Goal: Task Accomplishment & Management: Manage account settings

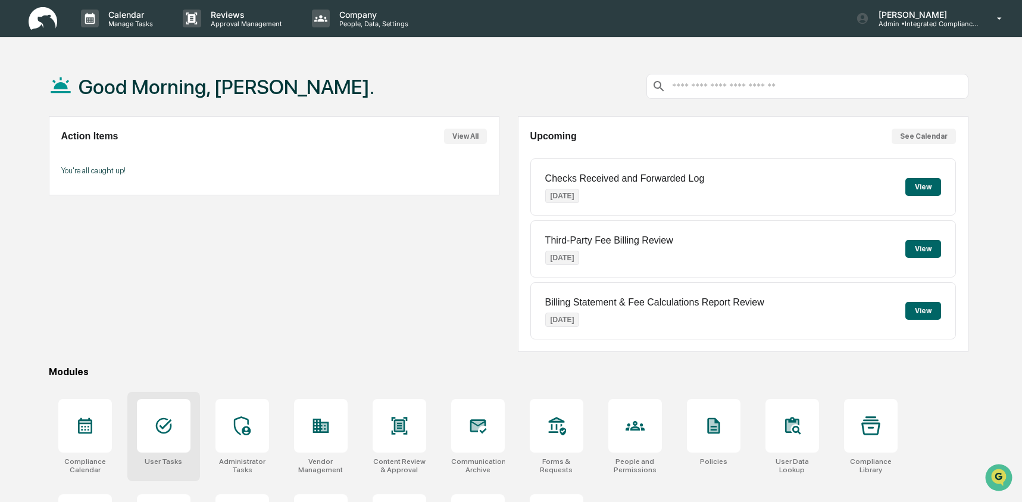
click at [171, 411] on div at bounding box center [164, 426] width 54 height 54
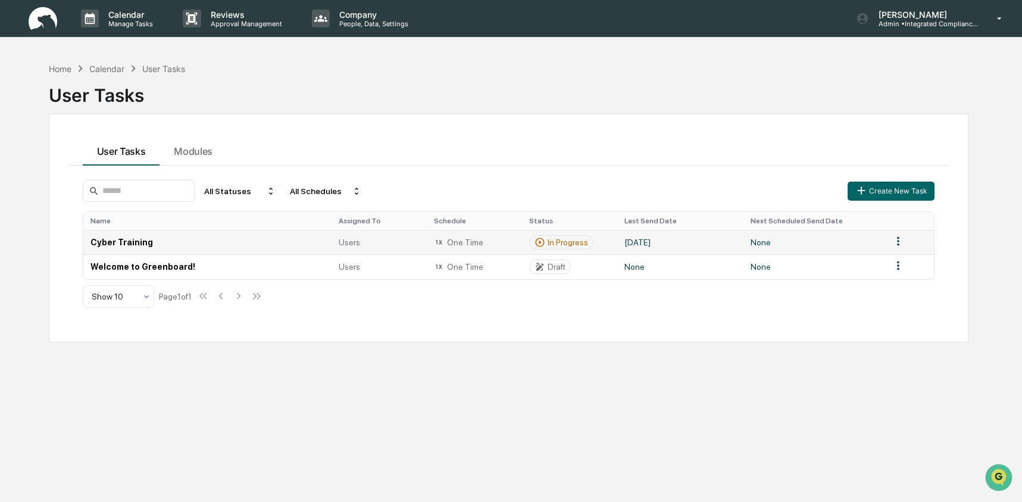
click at [254, 246] on td "Cyber Training" at bounding box center [207, 242] width 249 height 24
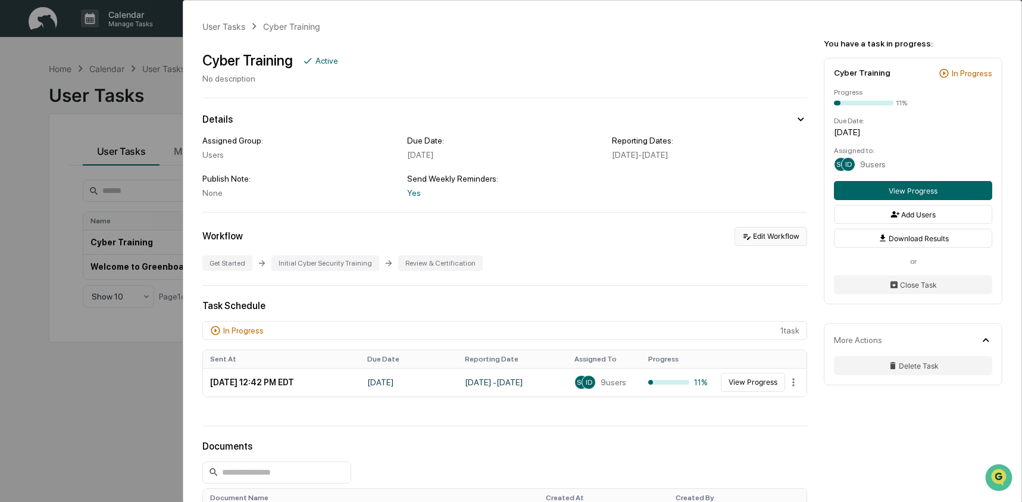
click at [779, 234] on button "Edit Workflow" at bounding box center [770, 236] width 73 height 19
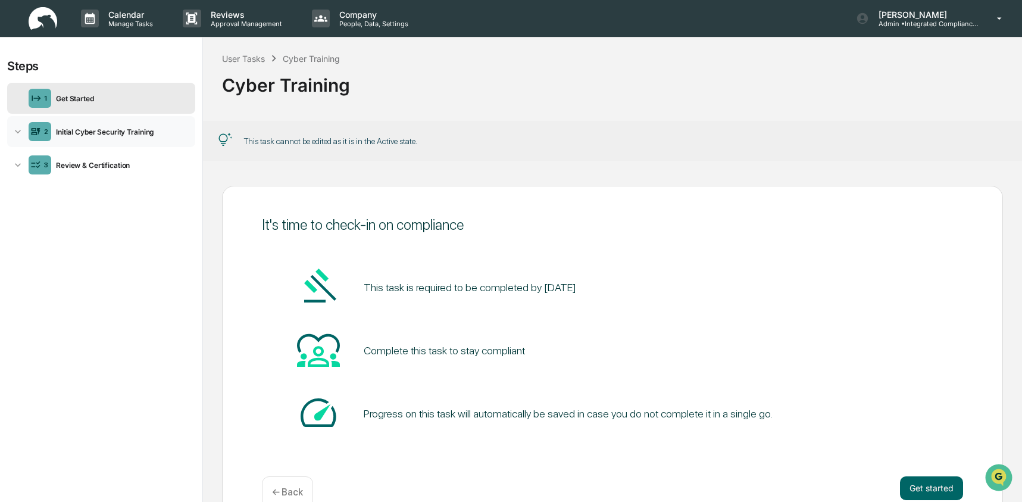
click at [107, 125] on div "2 Initial Cyber Security Training" at bounding box center [101, 131] width 188 height 31
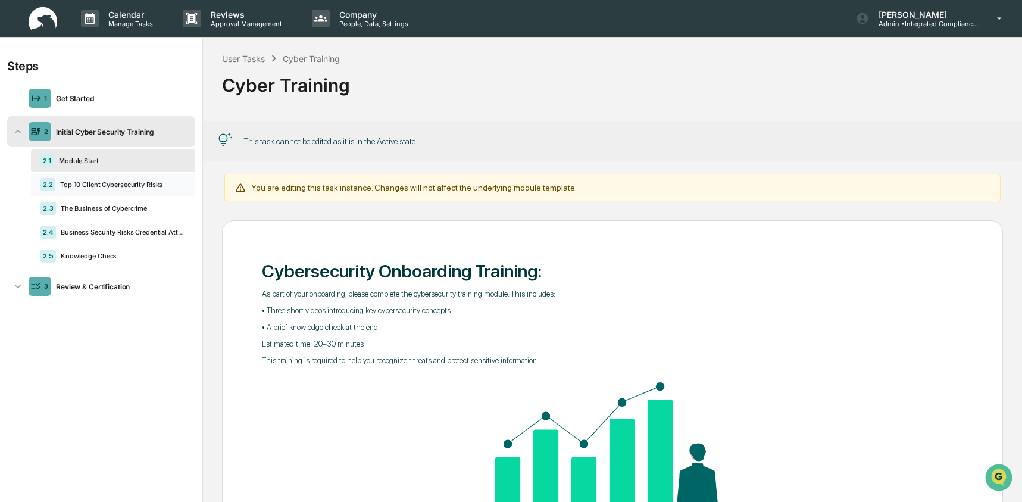
click at [102, 188] on div "Top 10 Client Cybersecurity Risks" at bounding box center [120, 184] width 130 height 8
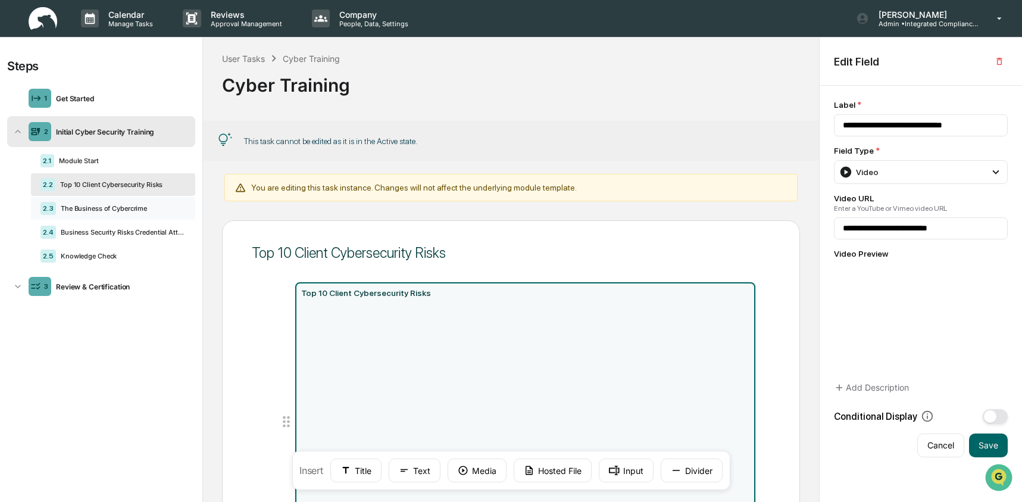
click at [104, 211] on div "The Business of Cybercrime" at bounding box center [121, 208] width 130 height 8
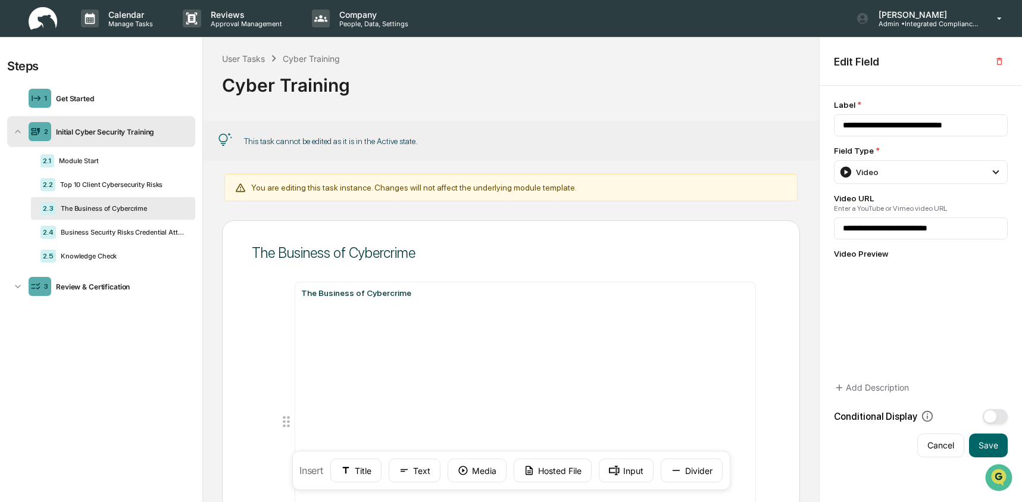
scroll to position [1, 0]
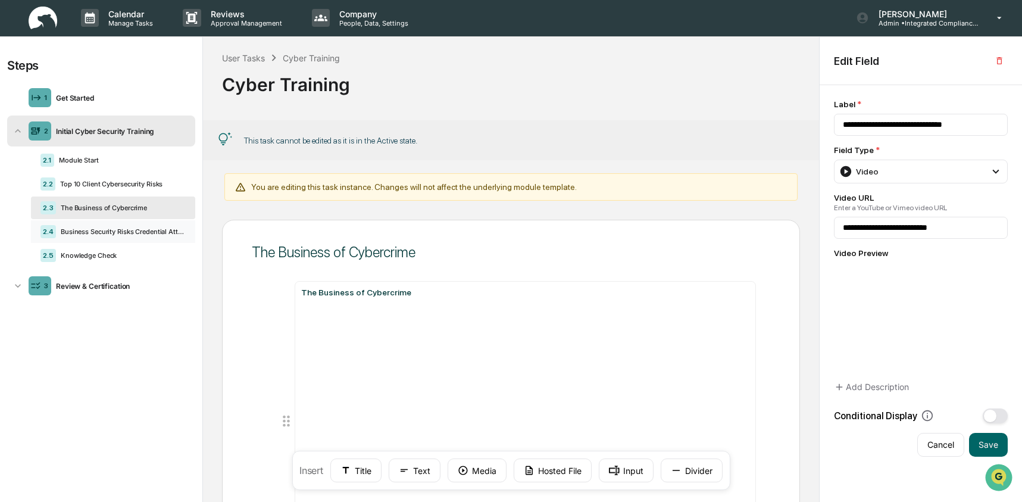
click at [95, 236] on div "Business Security Risks Credential Attacks & Account Takeover Explained" at bounding box center [121, 231] width 130 height 8
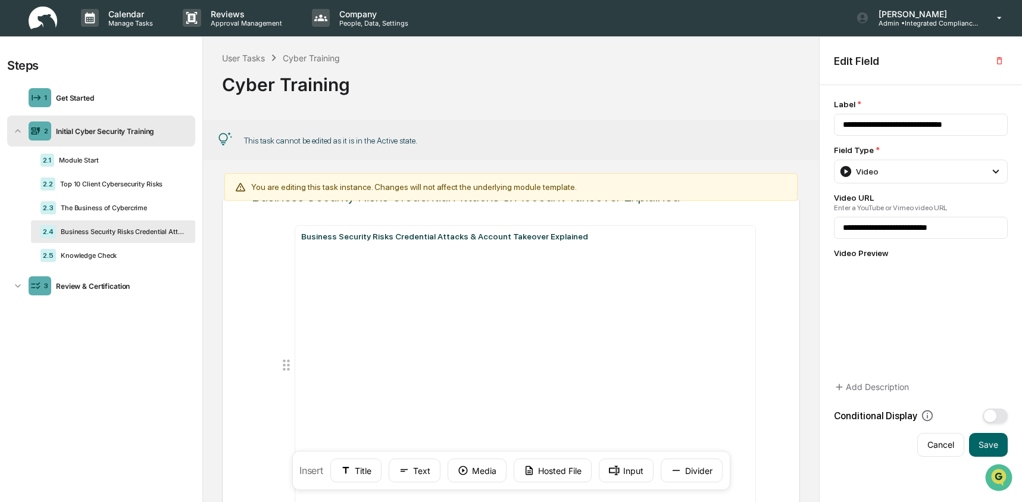
scroll to position [64, 0]
click at [96, 204] on div "2.3 The Business of Cybercrime" at bounding box center [113, 207] width 164 height 23
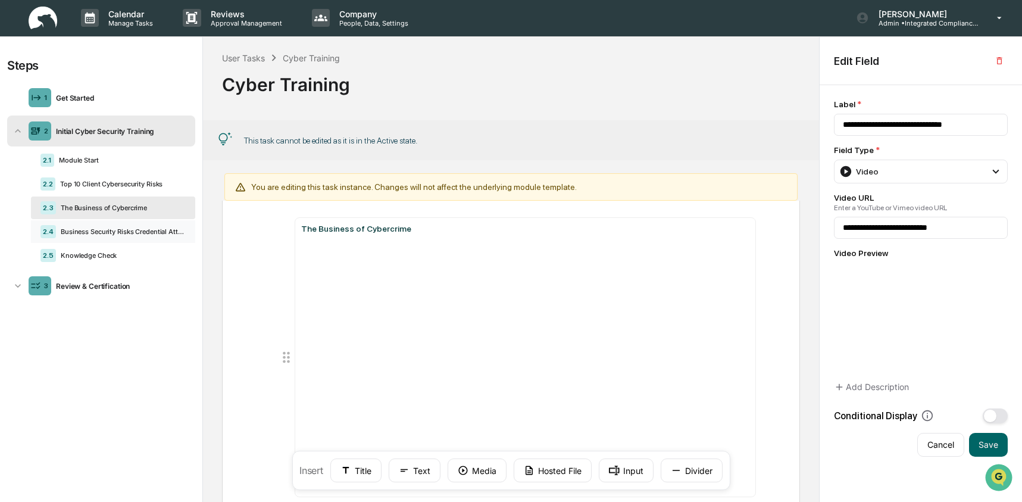
click at [97, 229] on div "2.4 Business Security Risks Credential Attacks & Account Takeover Explained" at bounding box center [113, 231] width 164 height 23
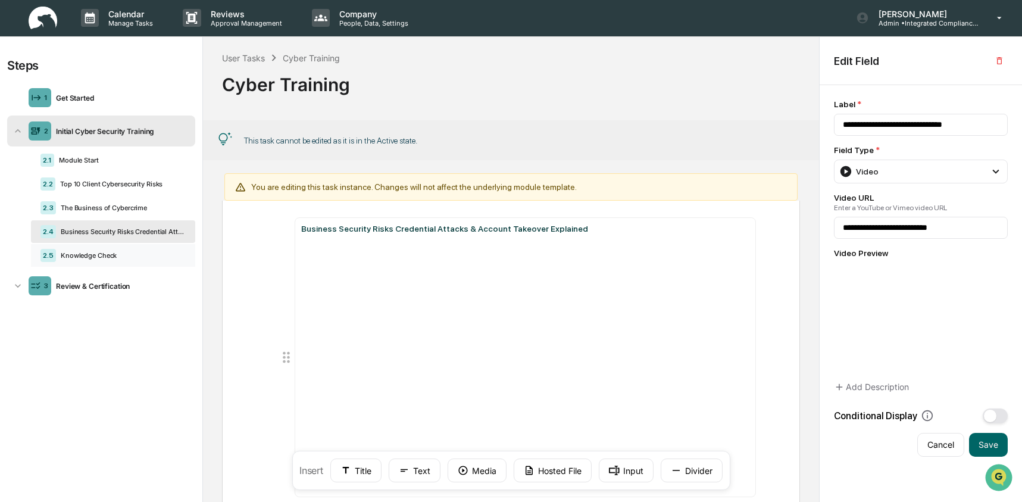
click at [92, 258] on div "Knowledge Check" at bounding box center [121, 255] width 130 height 8
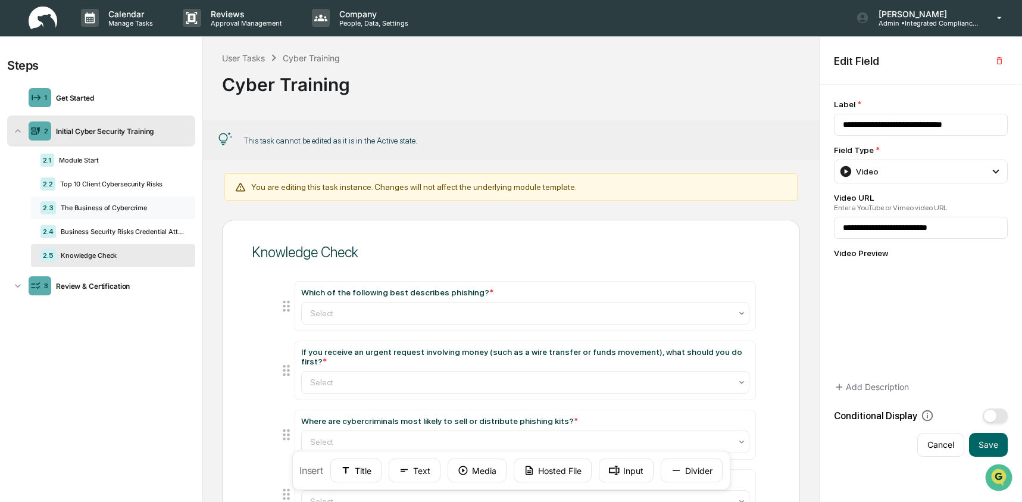
scroll to position [0, 0]
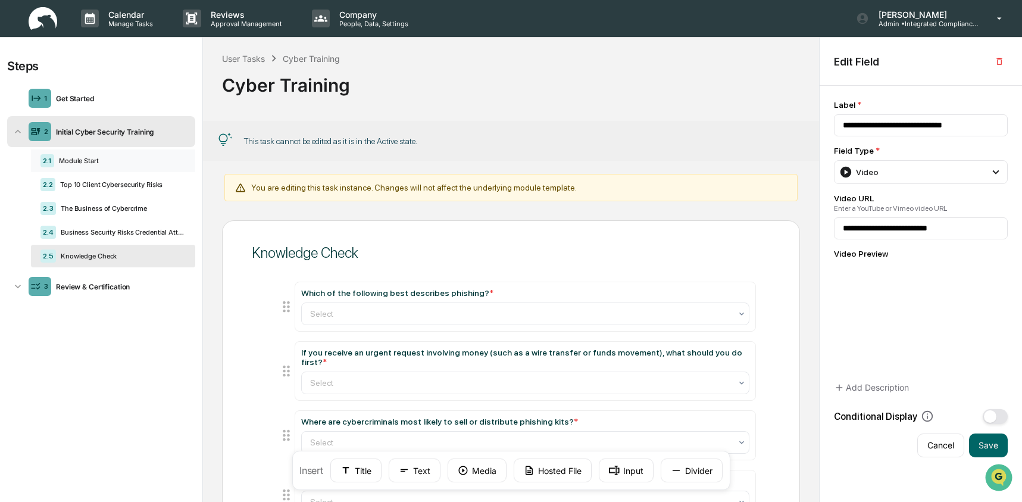
click at [80, 156] on div "2.1 Module Start" at bounding box center [113, 160] width 164 height 23
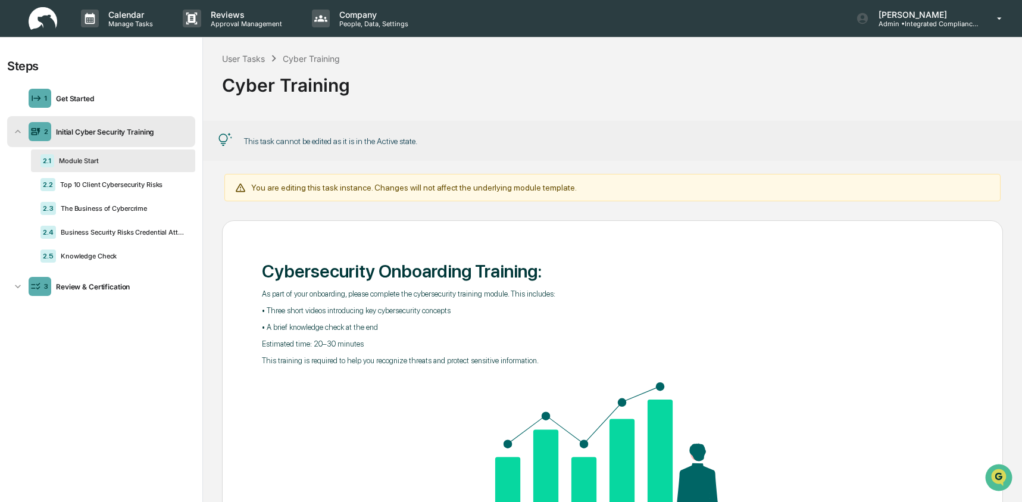
scroll to position [1, 0]
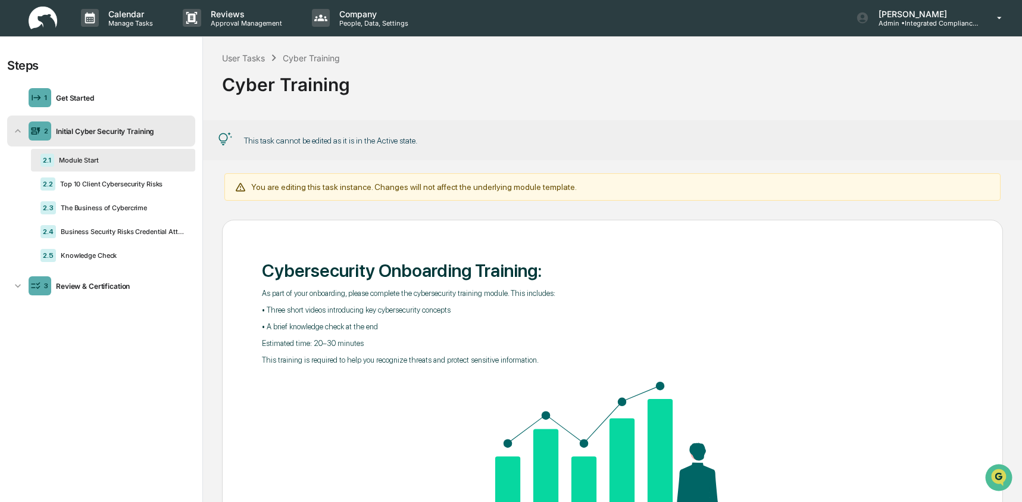
click at [74, 124] on div "2 Initial Cyber Security Training" at bounding box center [101, 130] width 188 height 31
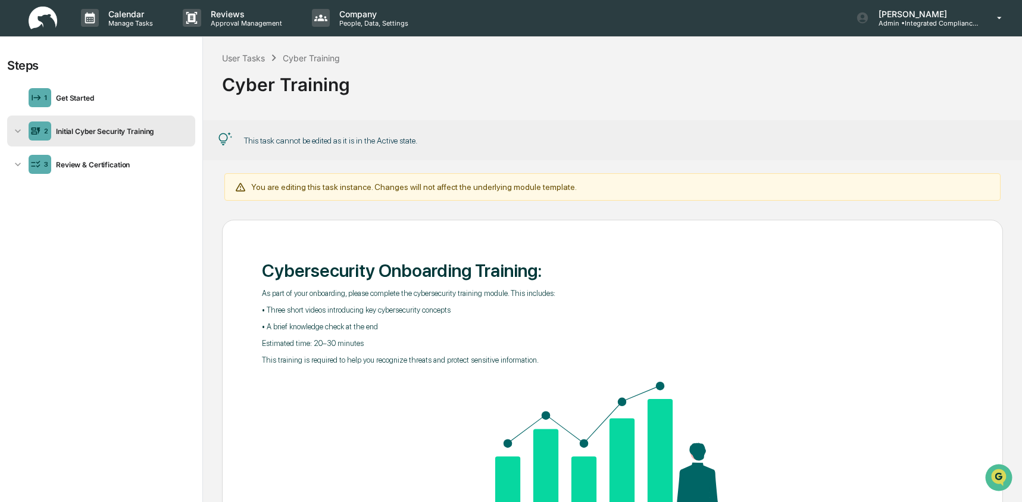
click at [84, 133] on div "Initial Cyber Security Training" at bounding box center [120, 131] width 139 height 9
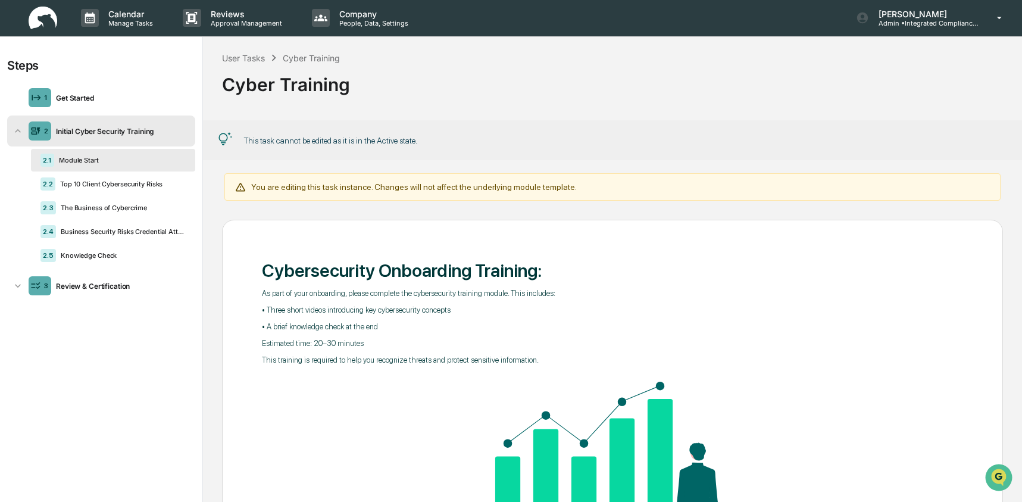
click at [84, 158] on div "Module Start" at bounding box center [120, 160] width 132 height 8
click at [143, 184] on div "Top 10 Client Cybersecurity Risks" at bounding box center [120, 184] width 130 height 8
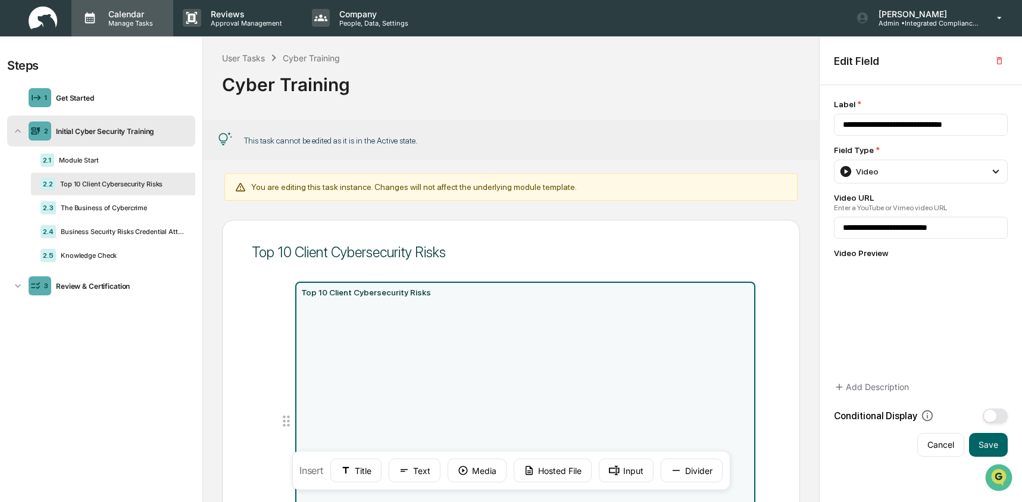
click at [130, 27] on div "Calendar Manage Tasks" at bounding box center [122, 17] width 102 height 37
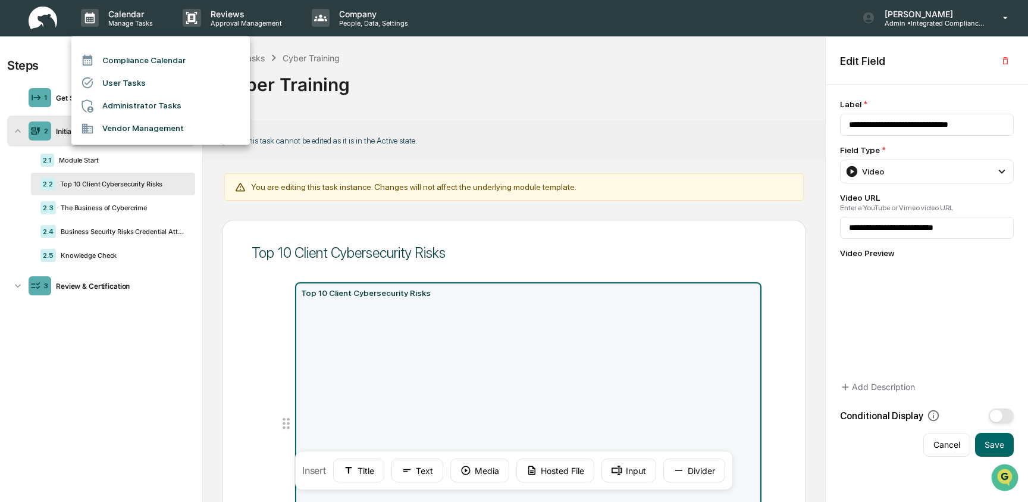
click at [39, 35] on div at bounding box center [514, 251] width 1028 height 502
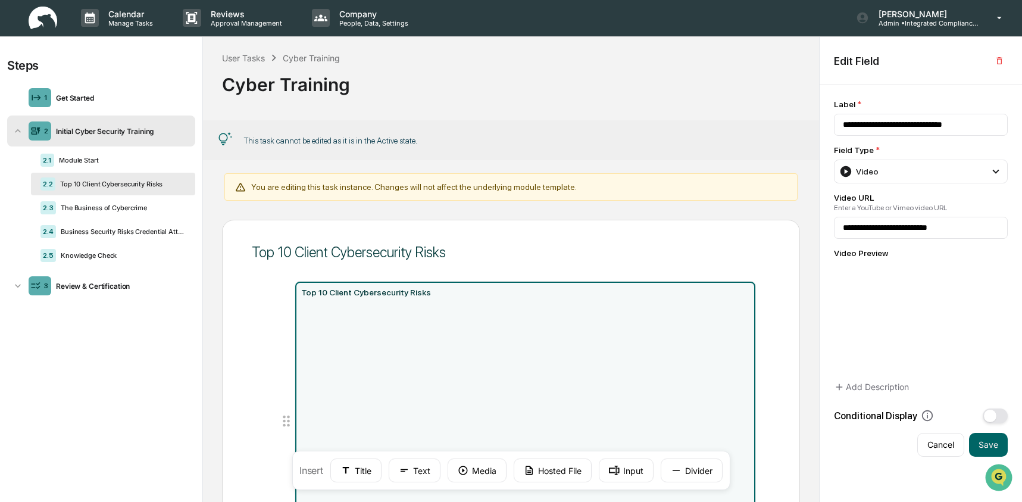
click at [40, 29] on div "Compliance Calendar User Tasks Administrator Tasks Vendor Management" at bounding box center [511, 251] width 1022 height 502
click at [49, 25] on img at bounding box center [43, 18] width 29 height 23
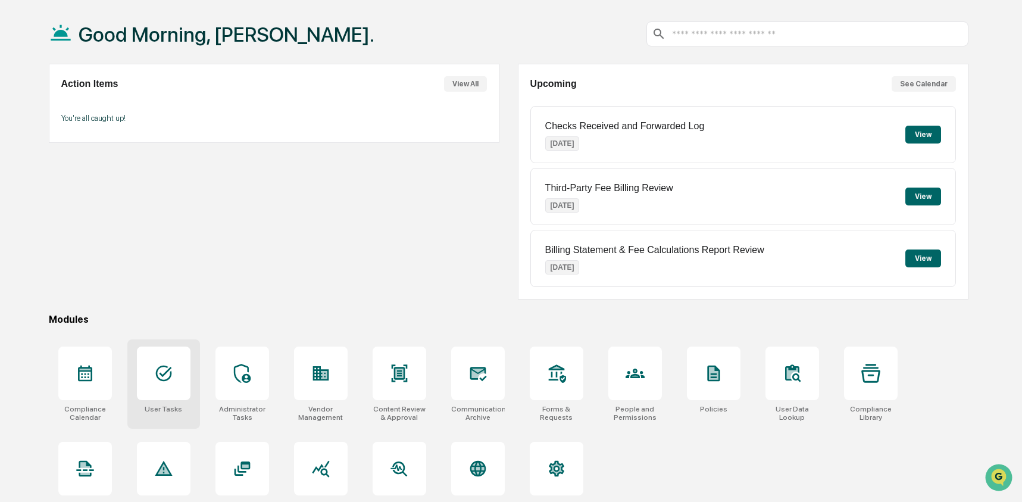
scroll to position [58, 0]
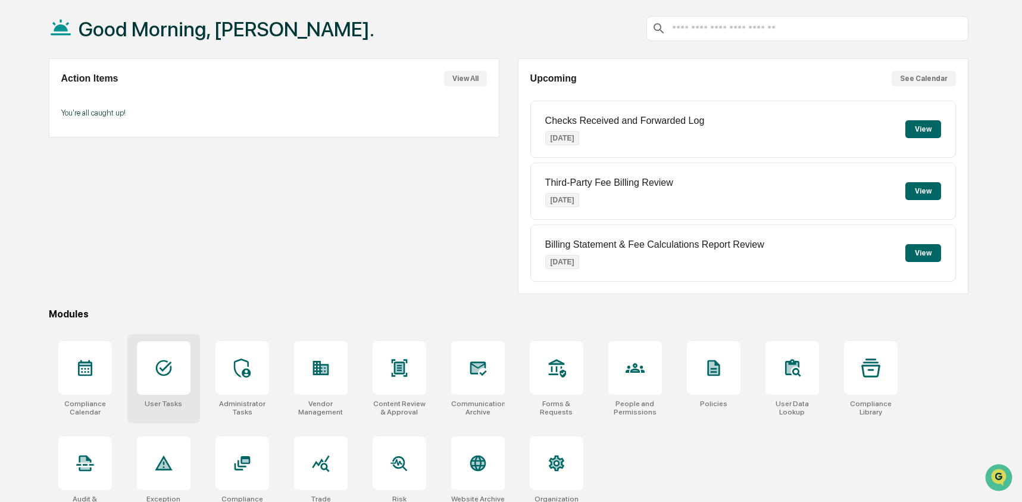
click at [162, 378] on div at bounding box center [164, 368] width 54 height 54
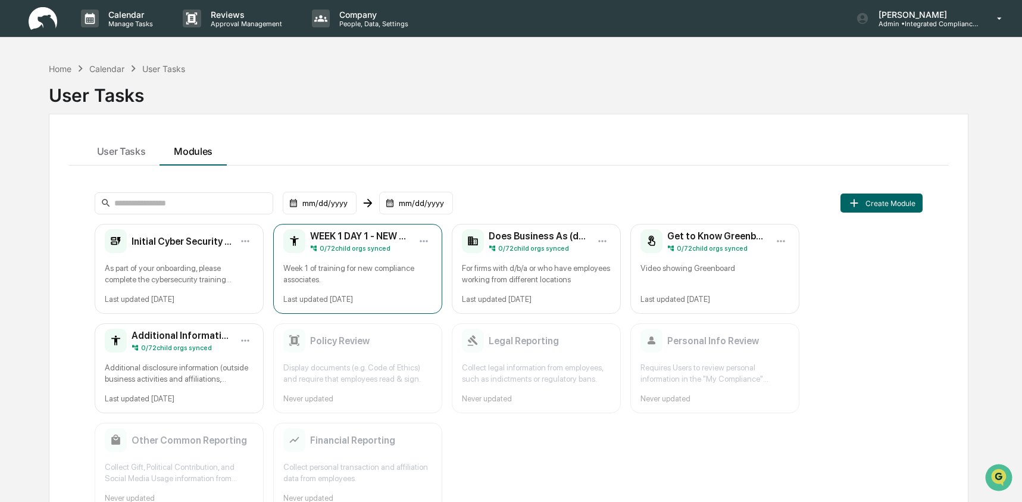
click at [350, 255] on div "WEEK 1 DAY 1 - NEW EMPLOYEE TRAINING 0 / 72 child orgs synced Week 1 of trainin…" at bounding box center [357, 269] width 169 height 90
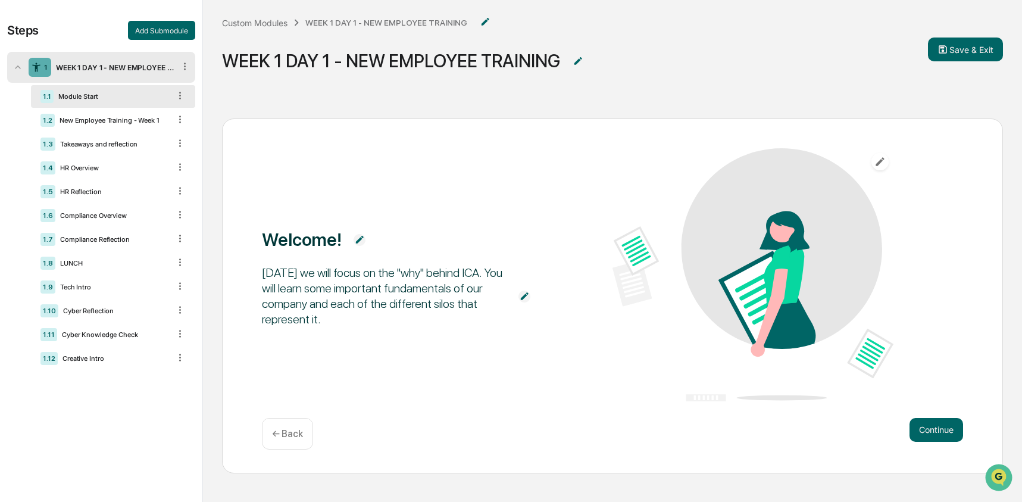
scroll to position [42, 0]
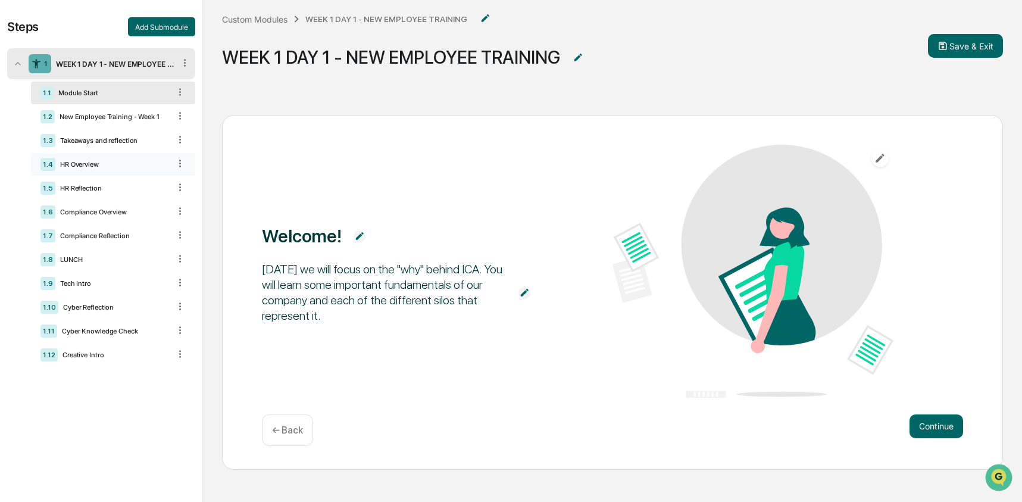
click at [76, 165] on div "HR Overview" at bounding box center [112, 164] width 114 height 8
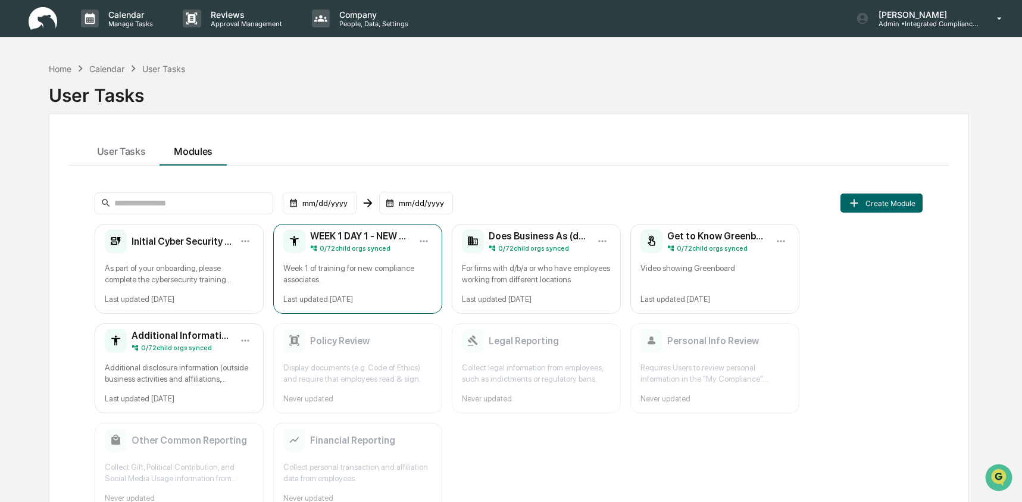
click at [396, 280] on div "Week 1 of training for new compliance associates." at bounding box center [357, 273] width 149 height 23
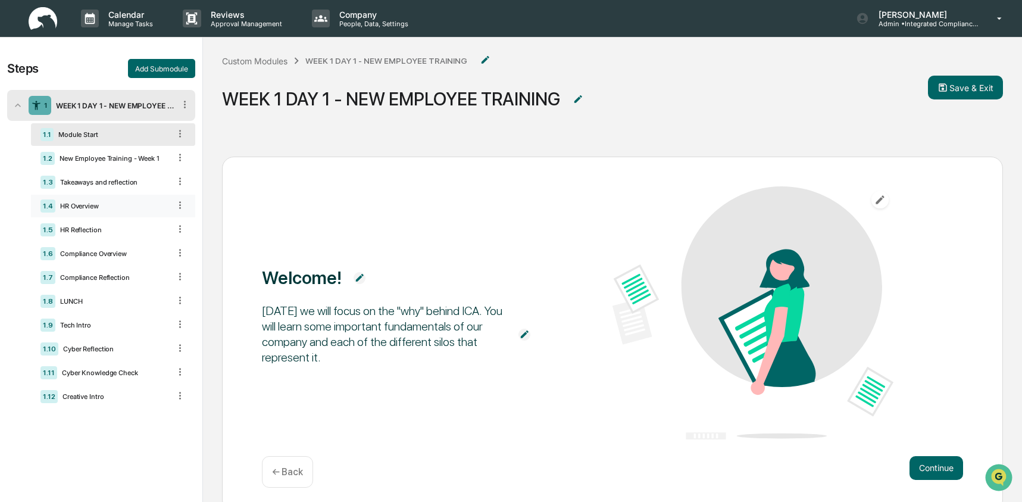
click at [110, 208] on div "HR Overview" at bounding box center [112, 206] width 114 height 8
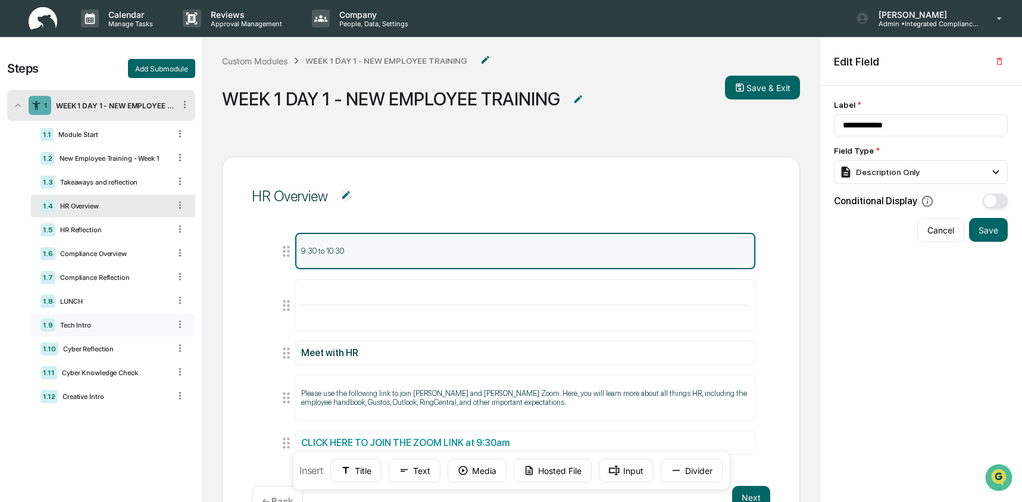
click at [85, 334] on div "1.9 Tech Intro" at bounding box center [113, 325] width 164 height 23
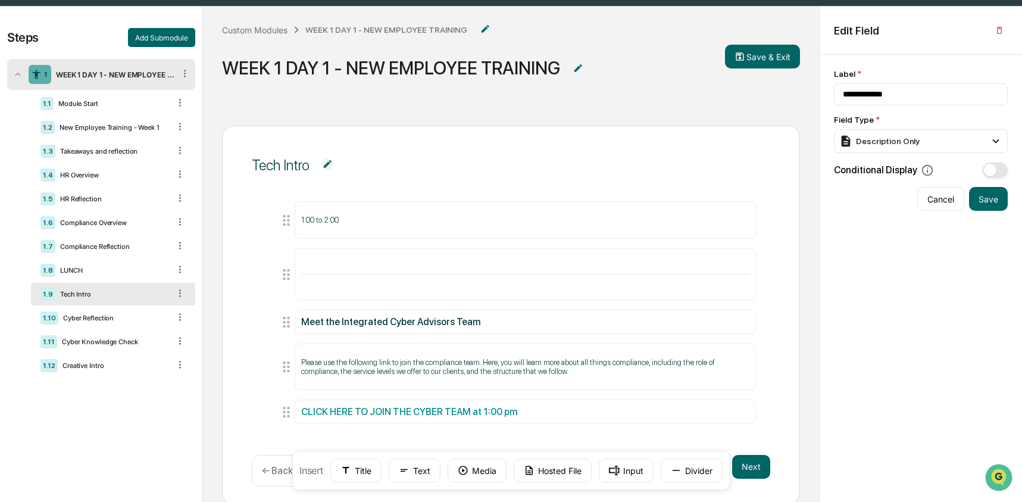
scroll to position [54, 0]
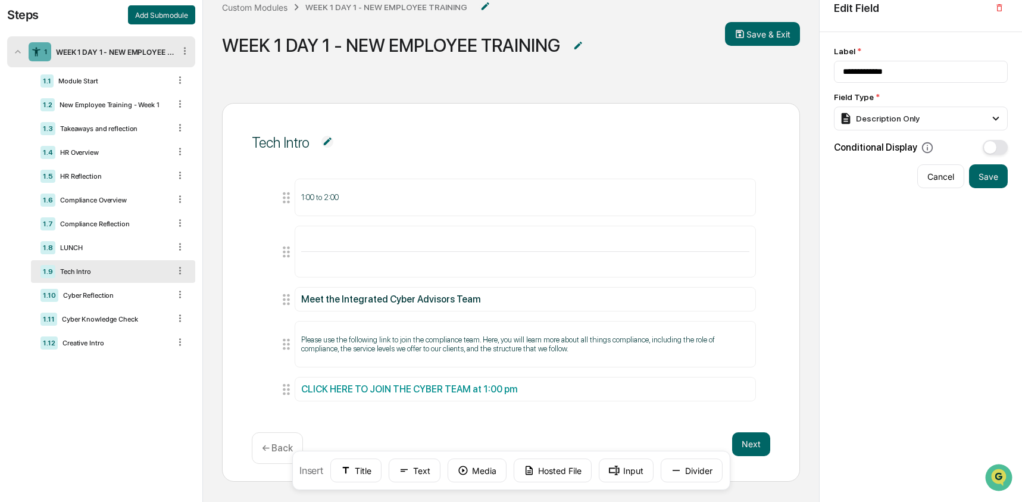
click at [331, 140] on img at bounding box center [327, 142] width 12 height 12
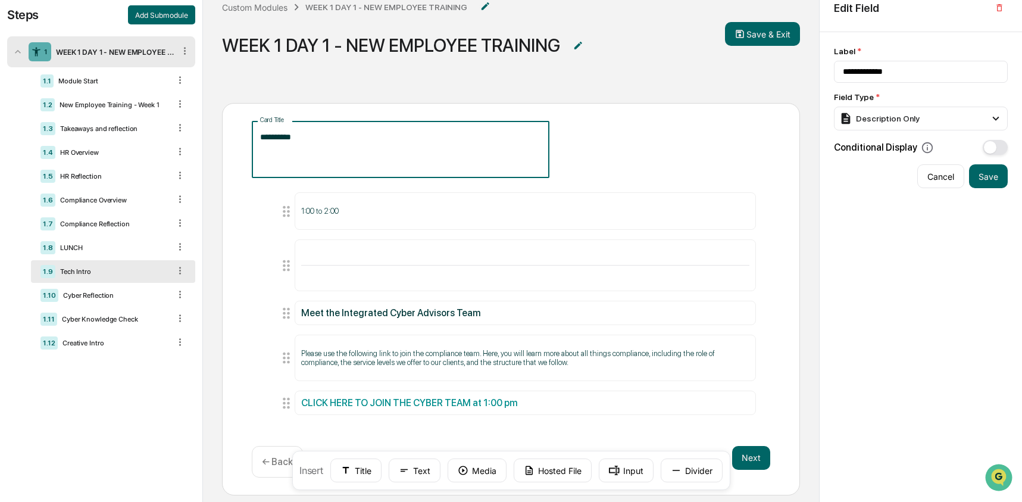
drag, startPoint x: 279, startPoint y: 139, endPoint x: 237, endPoint y: 139, distance: 41.7
click at [237, 139] on div "**********" at bounding box center [511, 299] width 578 height 392
type textarea "**********"
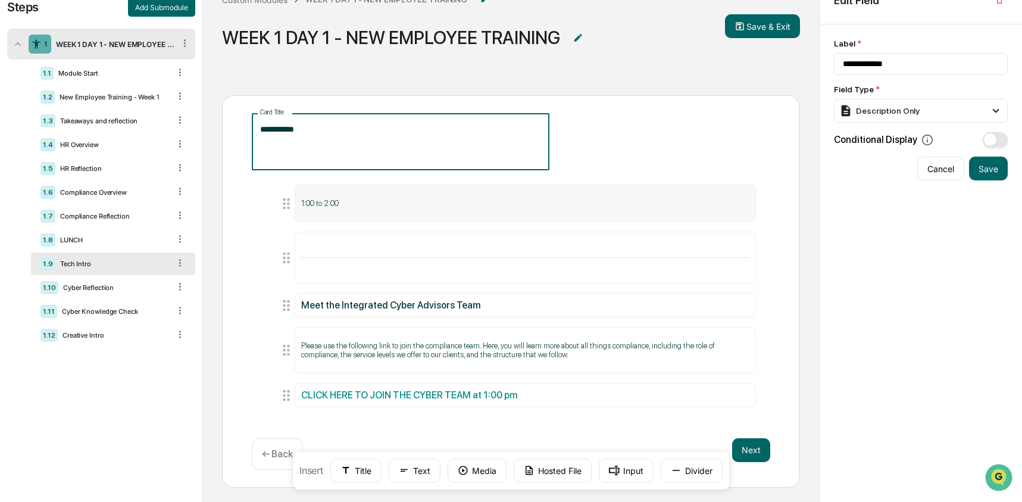
scroll to position [80, 0]
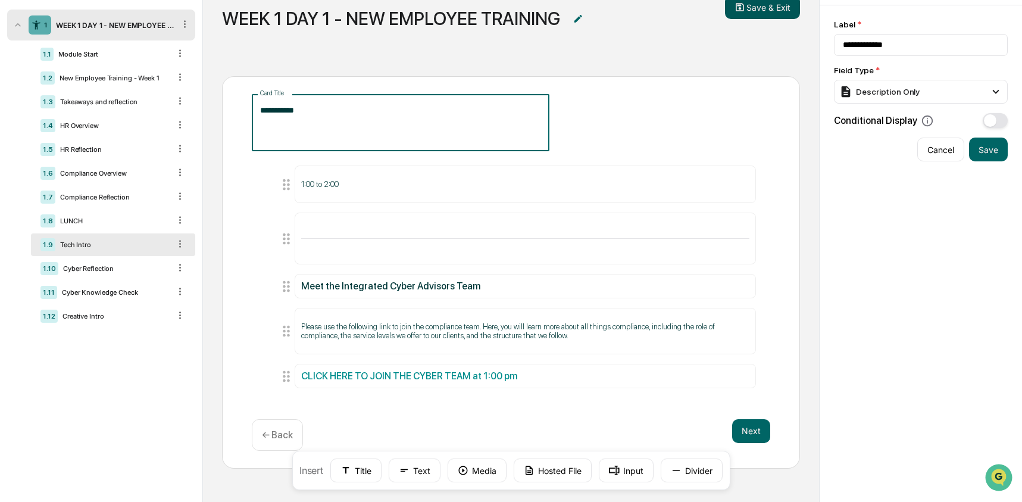
click at [731, 12] on button "Save & Exit" at bounding box center [762, 7] width 75 height 24
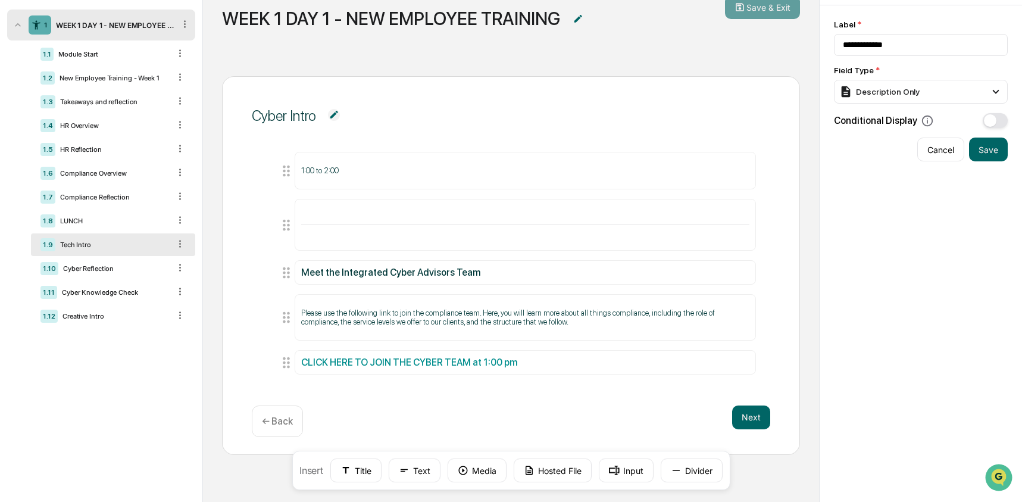
scroll to position [57, 0]
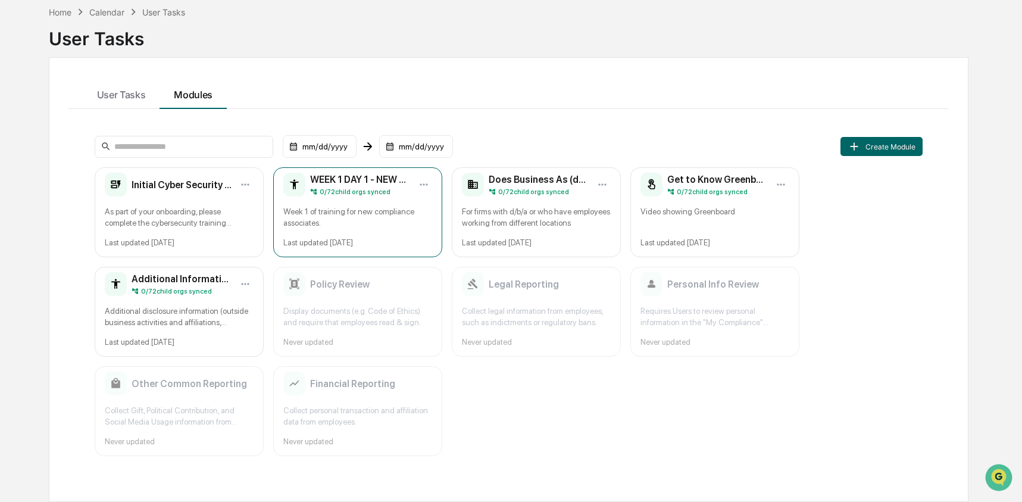
click at [398, 191] on div "0 / 72 child orgs synced" at bounding box center [360, 191] width 100 height 8
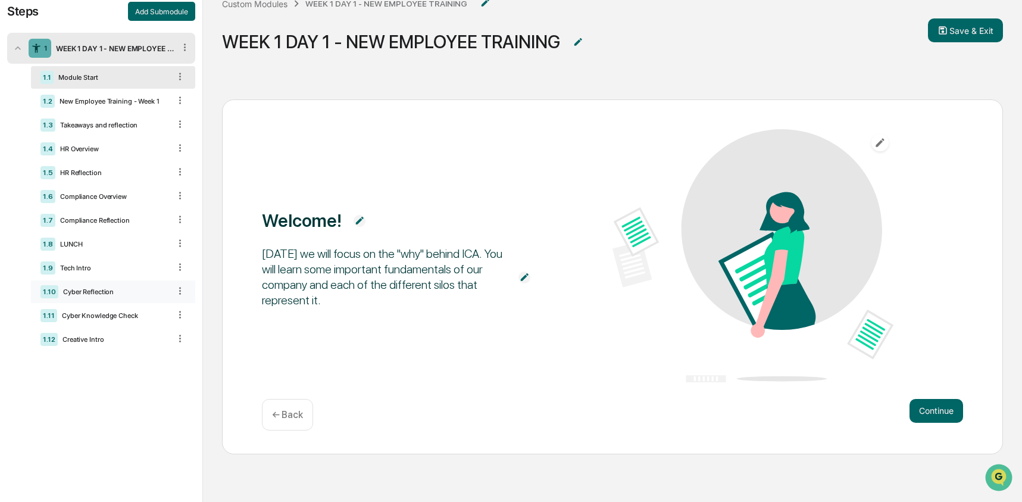
click at [87, 293] on div "Cyber Reflection" at bounding box center [113, 291] width 111 height 8
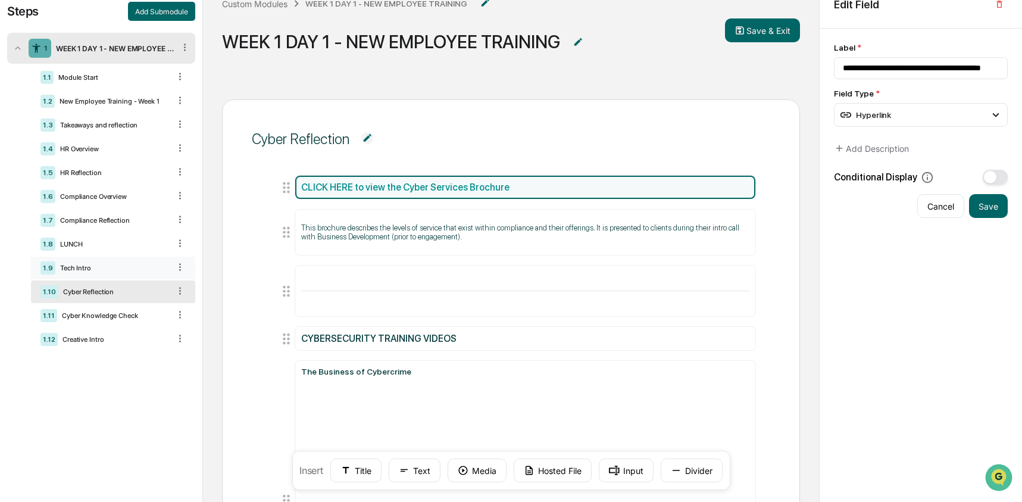
click at [89, 278] on div "1.9 Tech Intro" at bounding box center [113, 267] width 164 height 23
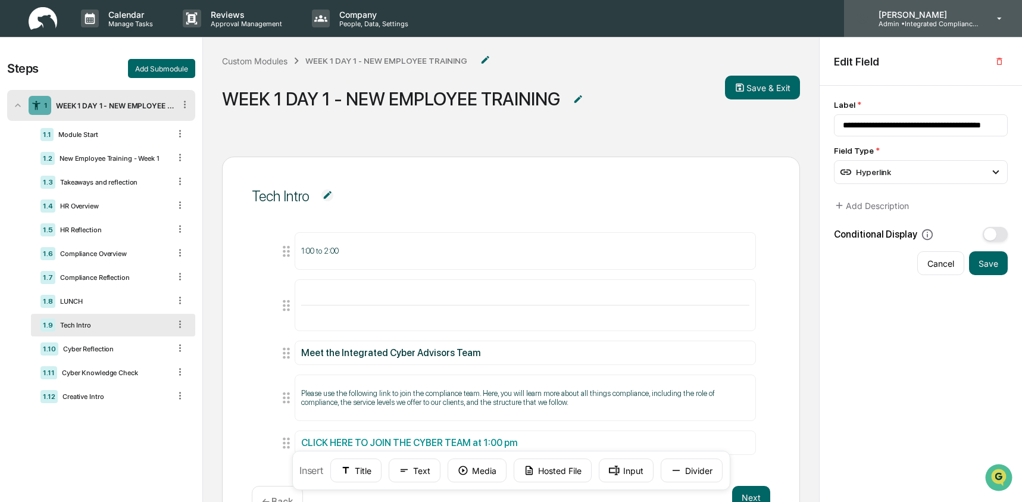
click at [931, 15] on p "[PERSON_NAME]" at bounding box center [924, 15] width 111 height 10
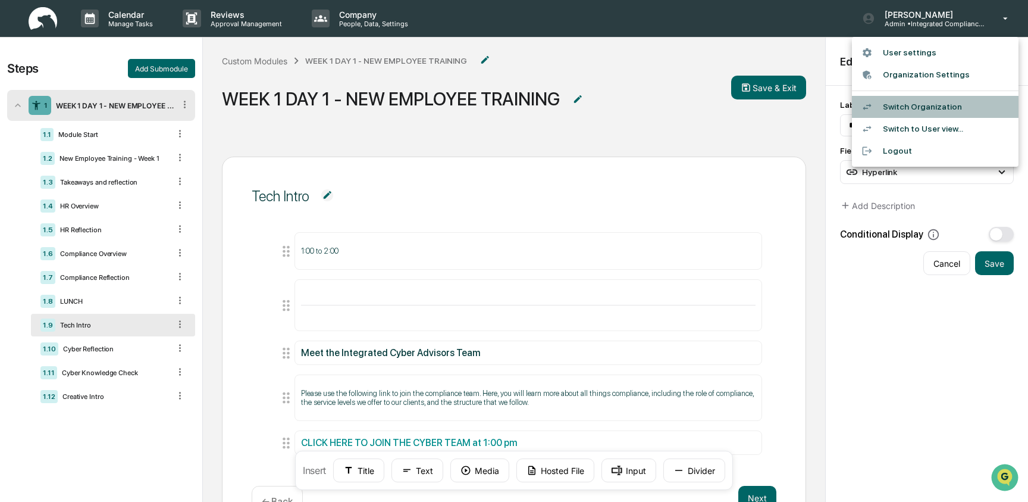
click at [931, 99] on li "Switch Organization" at bounding box center [935, 107] width 167 height 22
